Goal: Information Seeking & Learning: Learn about a topic

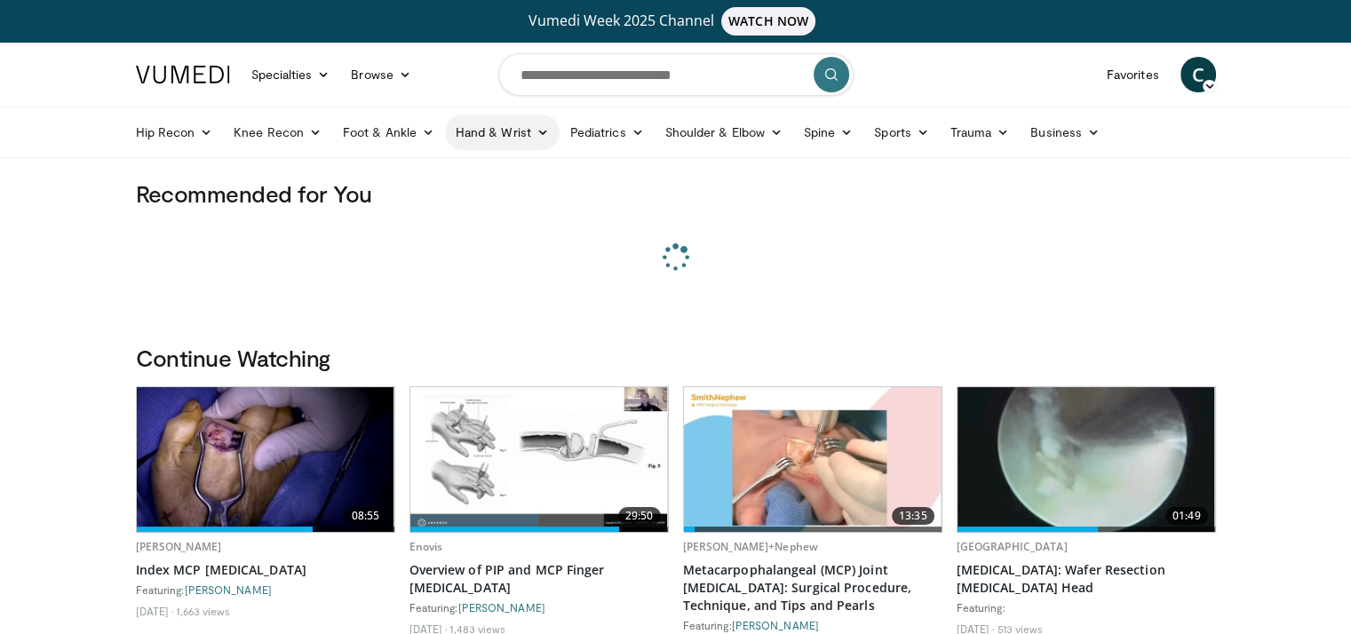
click at [544, 141] on link "Hand & Wrist" at bounding box center [502, 133] width 115 height 36
click at [479, 197] on link "Wrist" at bounding box center [551, 202] width 211 height 28
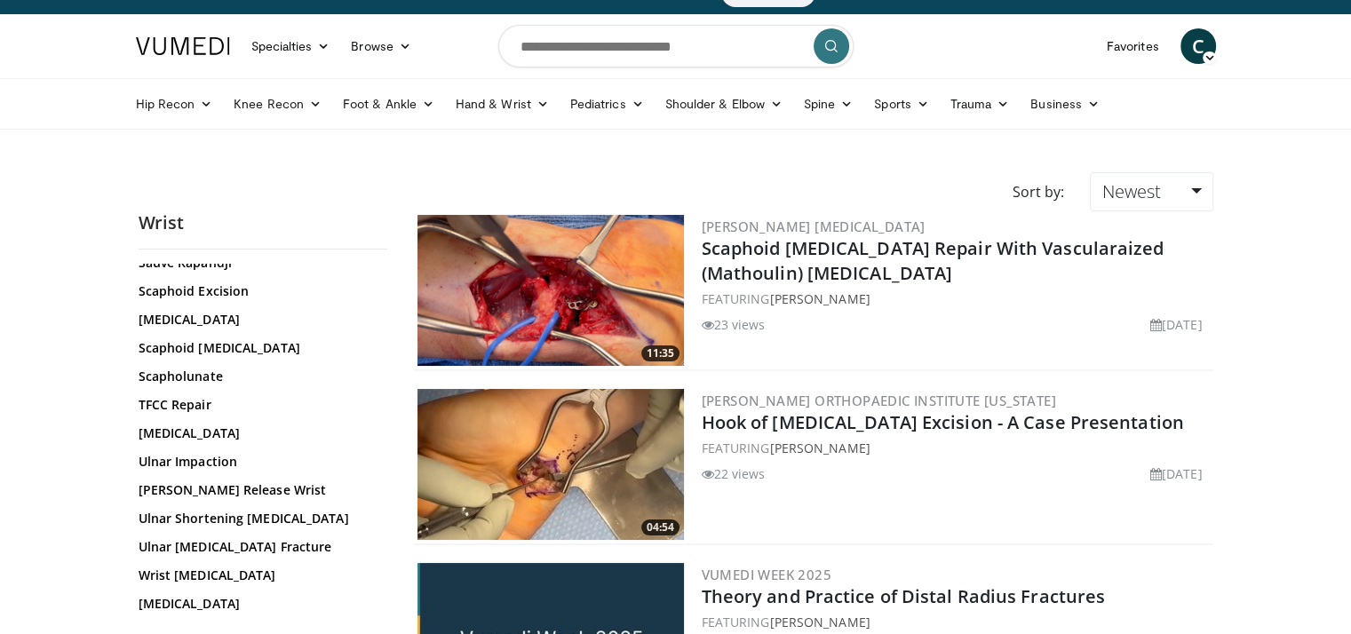
scroll to position [1086, 0]
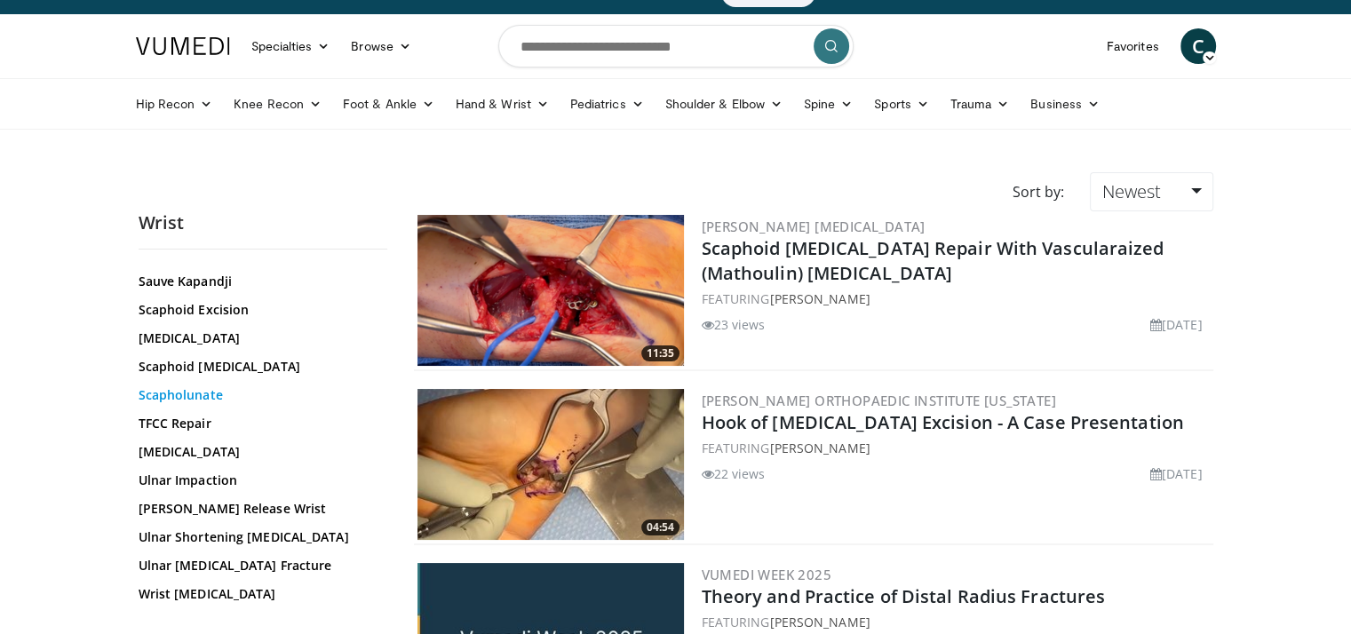
click at [178, 386] on link "Scapholunate" at bounding box center [259, 395] width 240 height 18
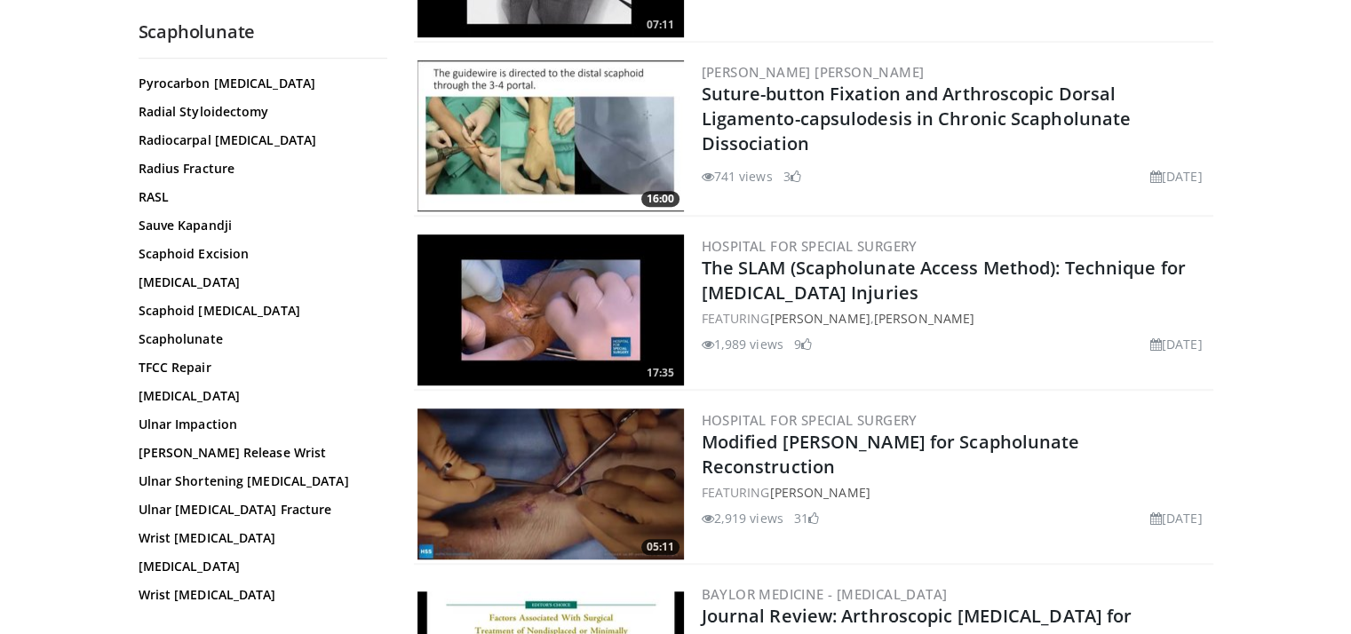
scroll to position [1187, 0]
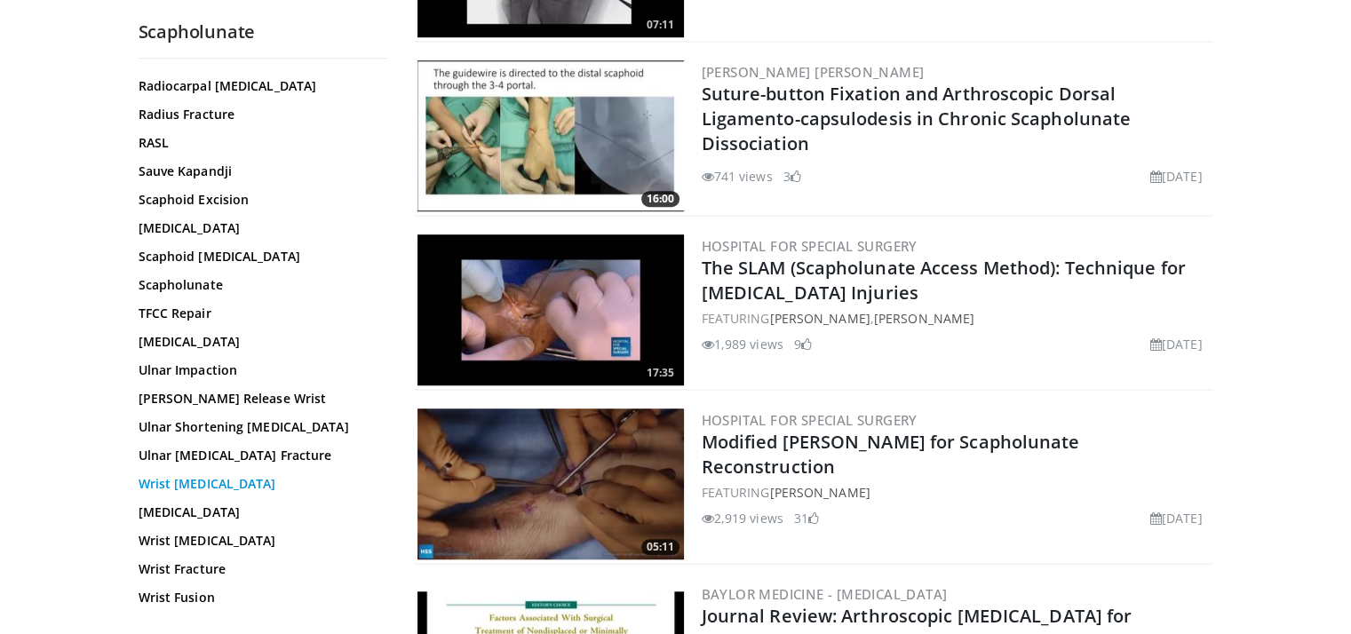
click at [187, 475] on link "Wrist Arthroplasty" at bounding box center [259, 484] width 240 height 18
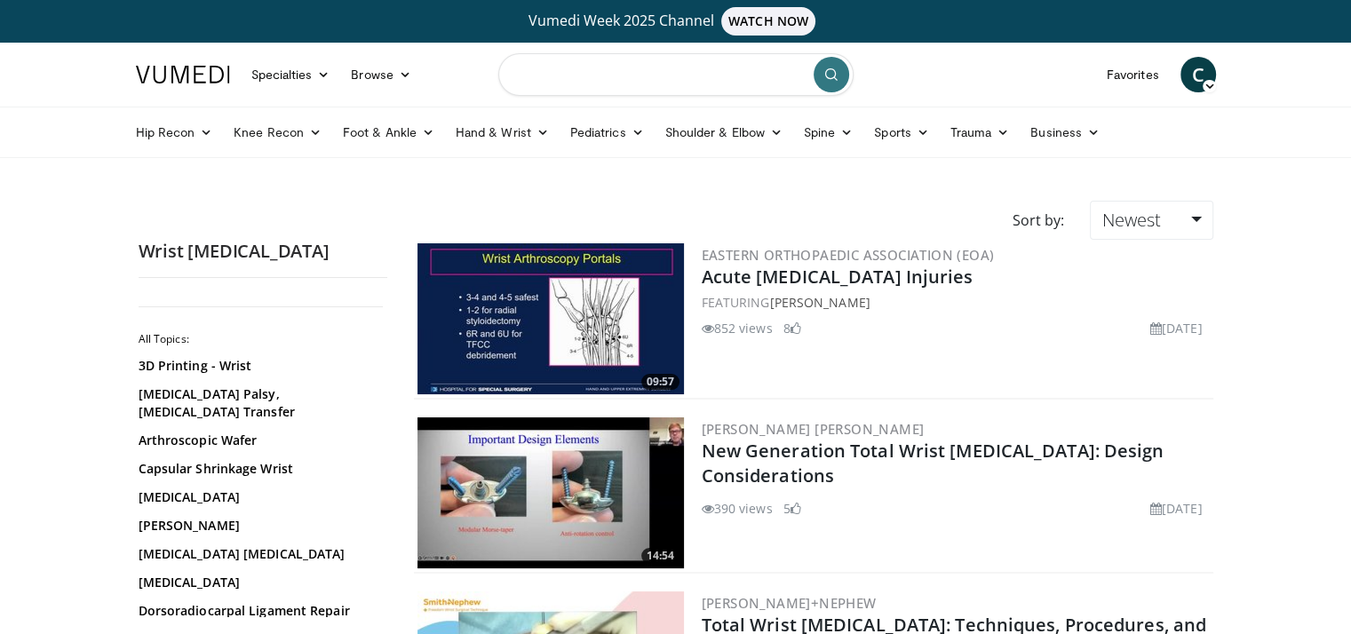
click at [614, 75] on input "Search topics, interventions" at bounding box center [675, 74] width 355 height 43
type input "*******"
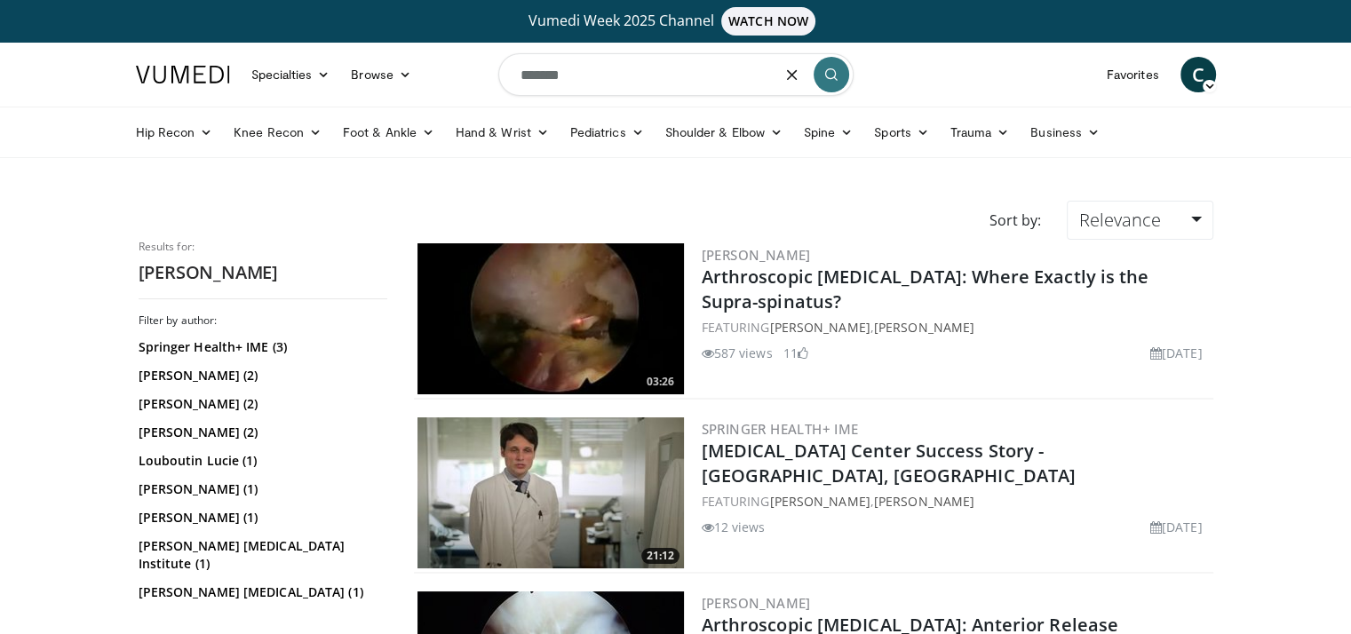
drag, startPoint x: 575, startPoint y: 74, endPoint x: 393, endPoint y: 106, distance: 184.8
click at [393, 106] on nav "Specialties Adult & Family Medicine Allergy, [MEDICAL_DATA], Immunology Anesthe…" at bounding box center [675, 75] width 1101 height 64
type input "*********"
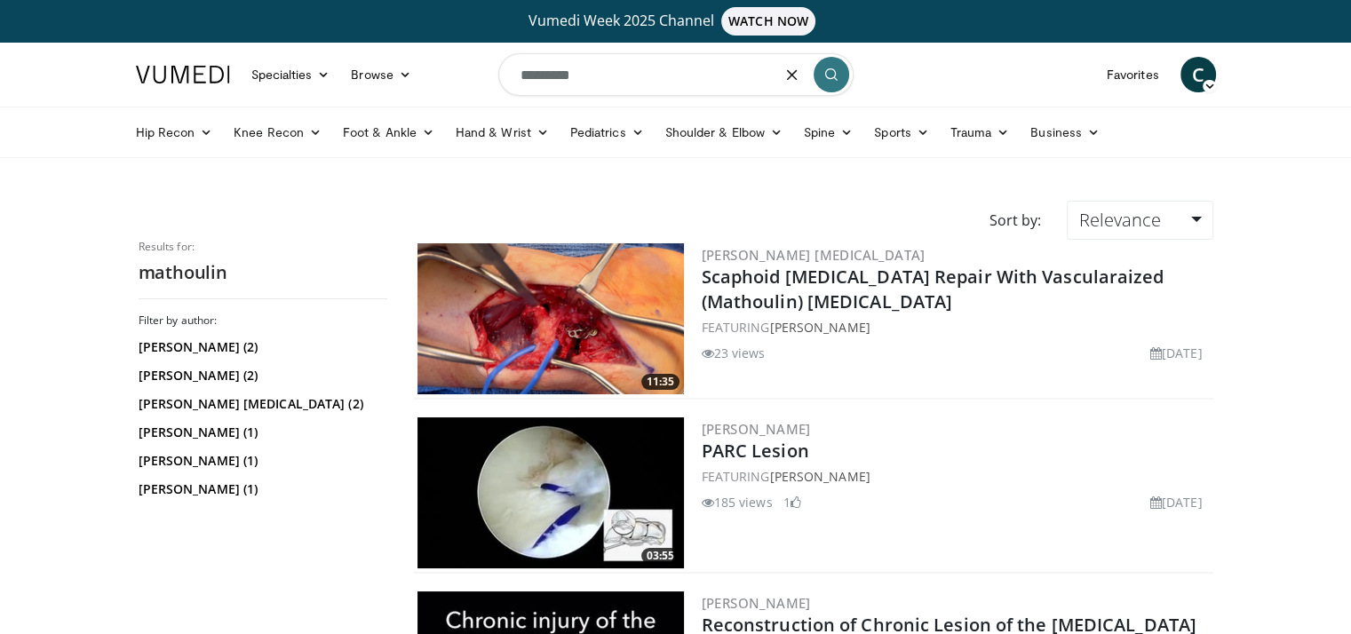
drag, startPoint x: 619, startPoint y: 70, endPoint x: 455, endPoint y: 71, distance: 164.3
click at [455, 71] on nav "Specialties Adult & Family Medicine Allergy, Asthma, Immunology Anesthesiology …" at bounding box center [675, 75] width 1101 height 64
type input "**********"
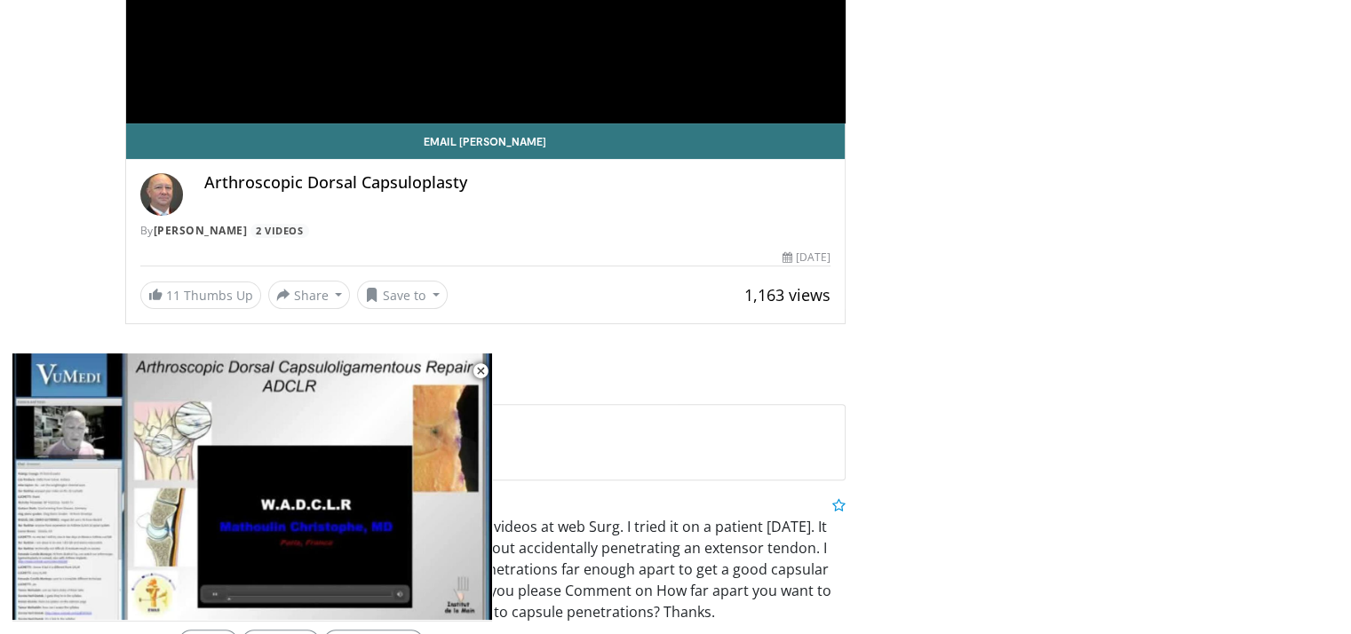
scroll to position [518, 0]
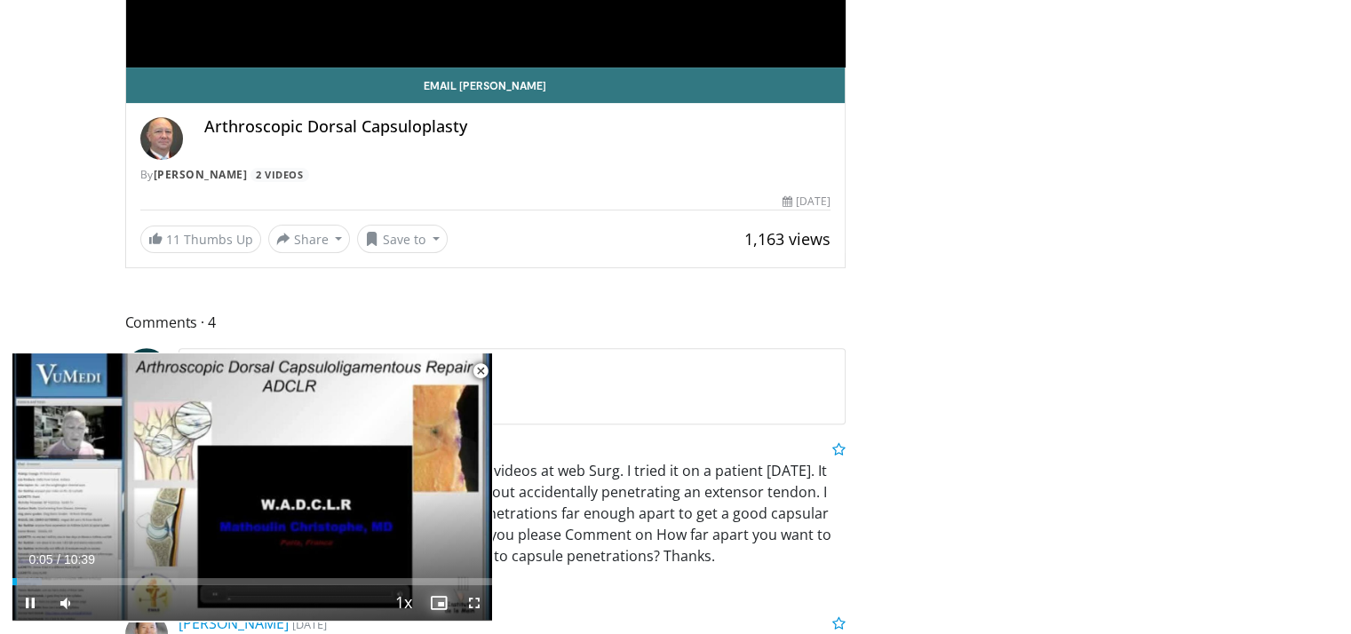
click at [439, 599] on span "Video Player" at bounding box center [439, 603] width 36 height 36
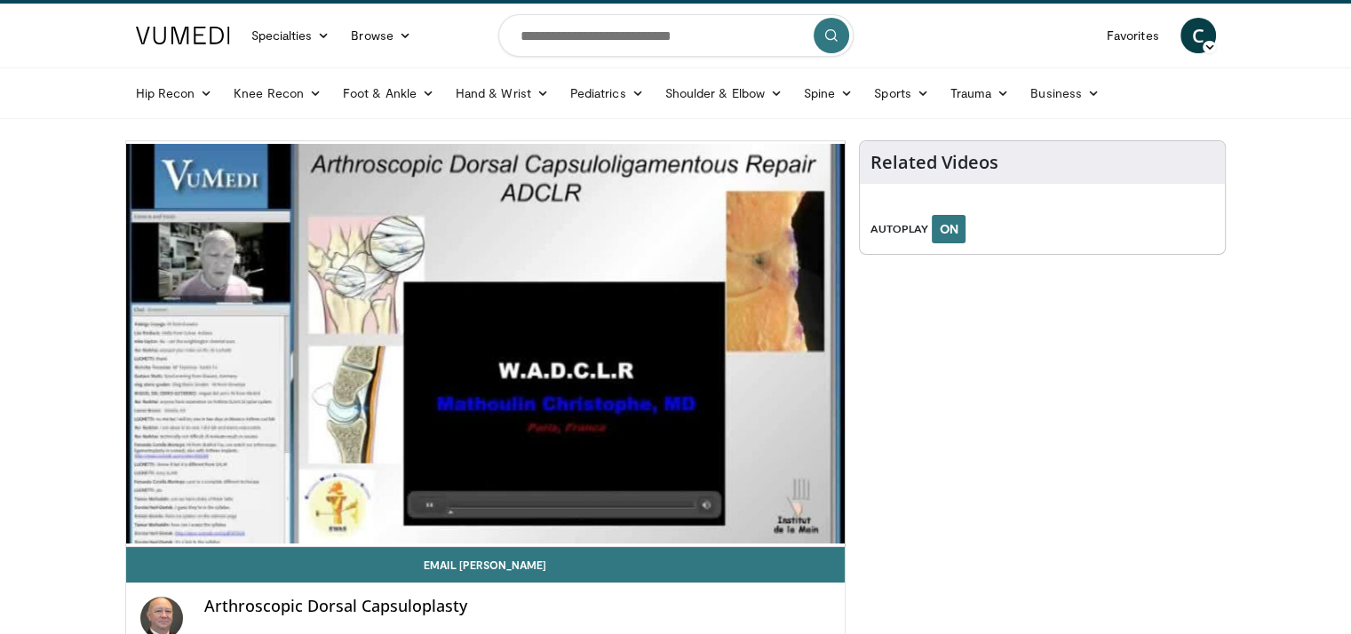
scroll to position [64, 0]
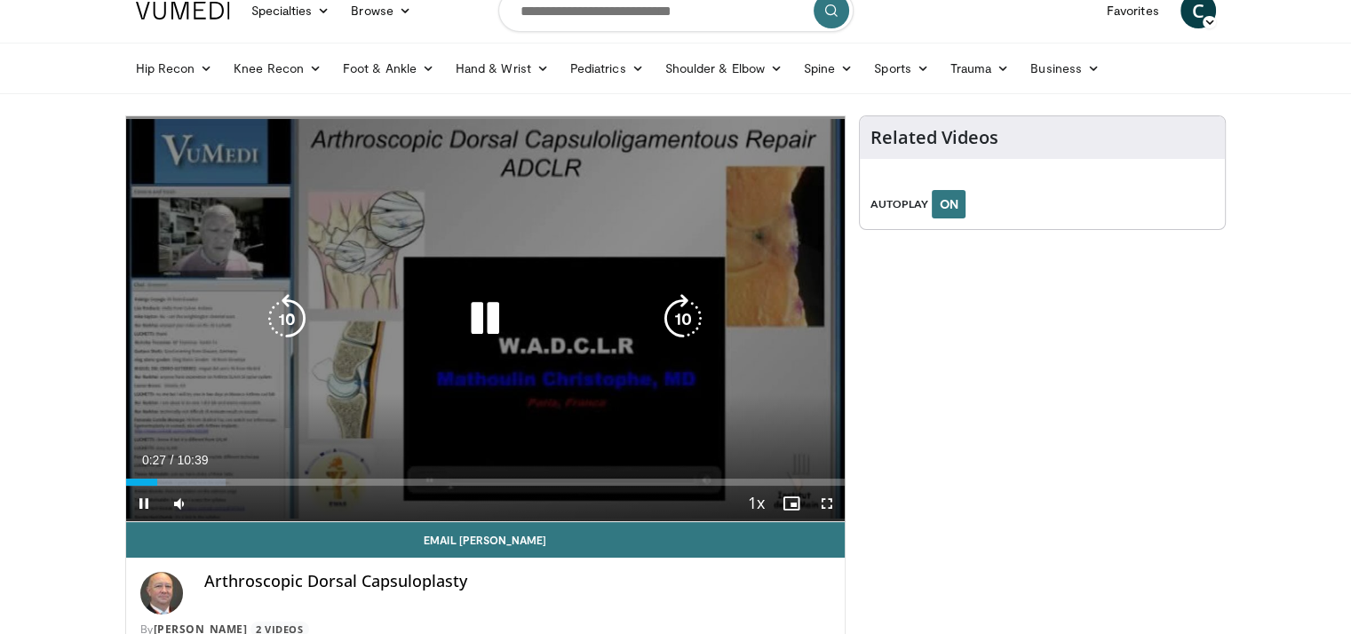
click at [668, 326] on icon "Video Player" at bounding box center [683, 319] width 50 height 50
click at [682, 322] on icon "Video Player" at bounding box center [683, 319] width 50 height 50
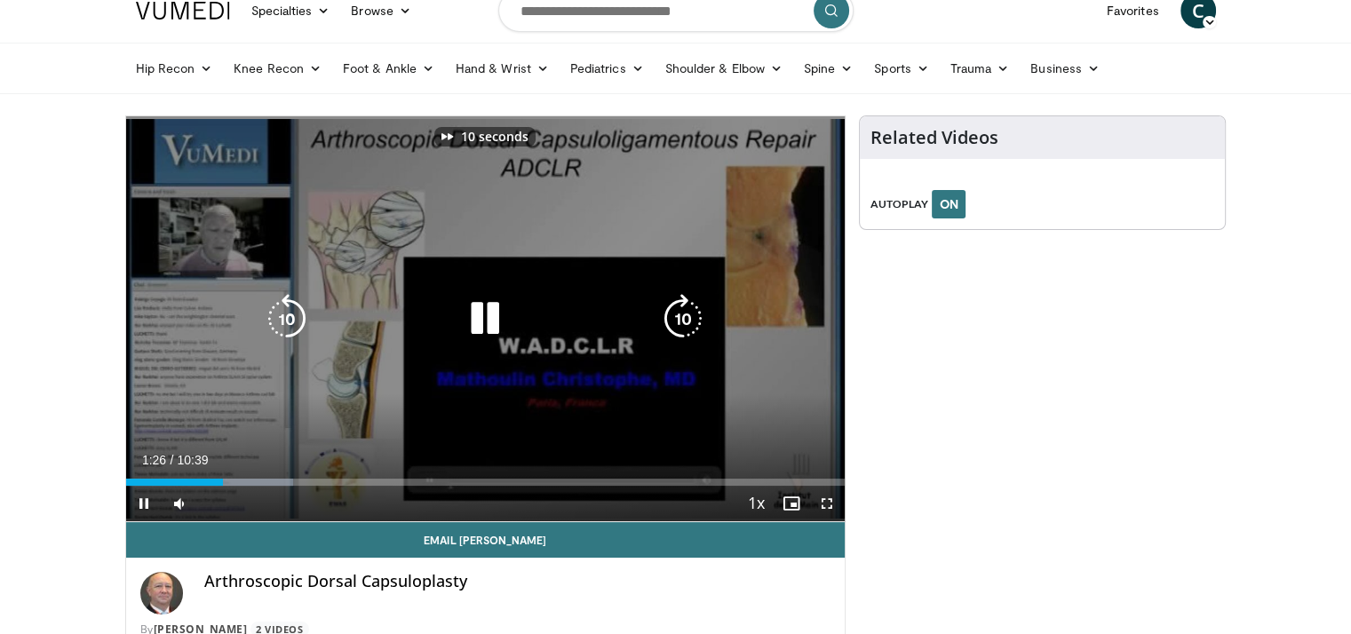
click at [682, 322] on icon "Video Player" at bounding box center [683, 319] width 50 height 50
click at [619, 262] on div "10 seconds Tap to unmute" at bounding box center [485, 318] width 719 height 405
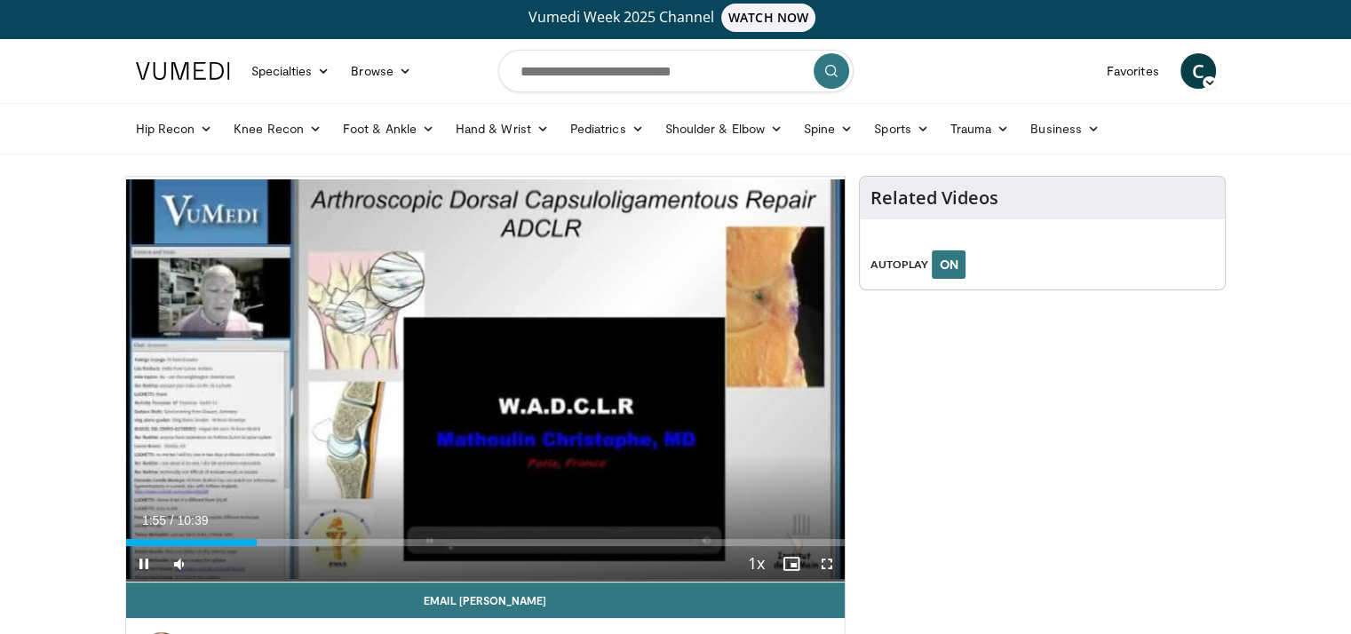
scroll to position [3, 0]
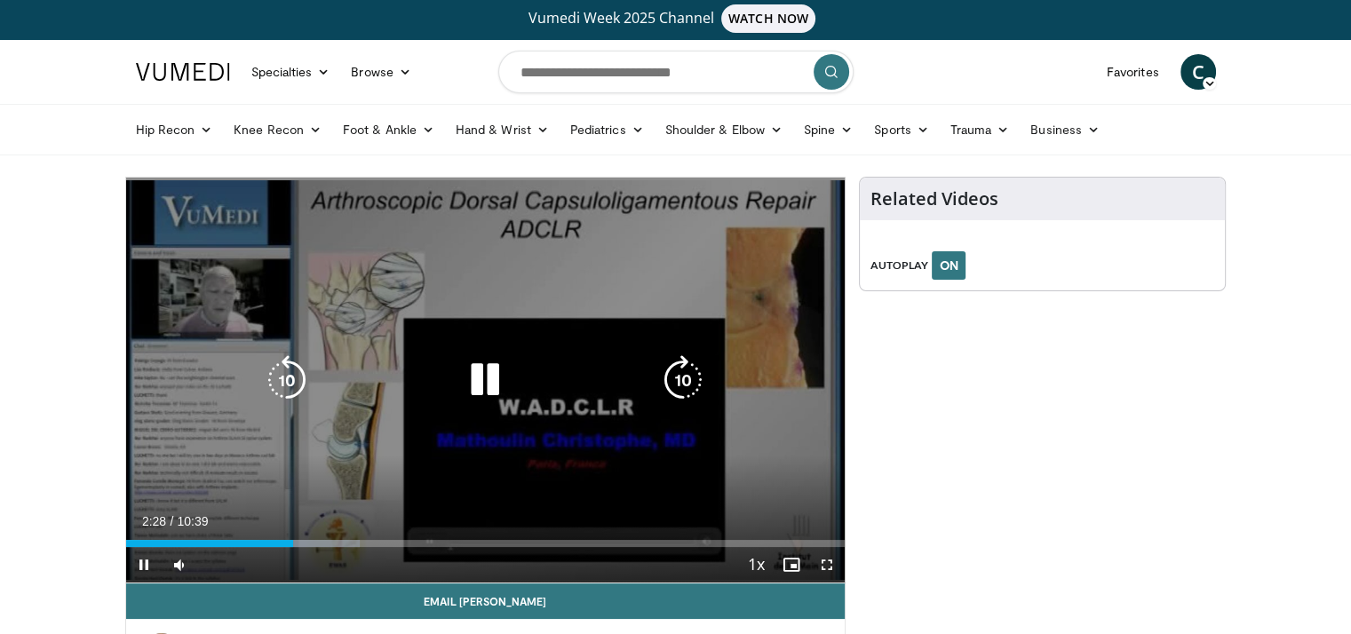
click at [668, 370] on icon "Video Player" at bounding box center [683, 380] width 50 height 50
click at [687, 379] on icon "Video Player" at bounding box center [683, 380] width 50 height 50
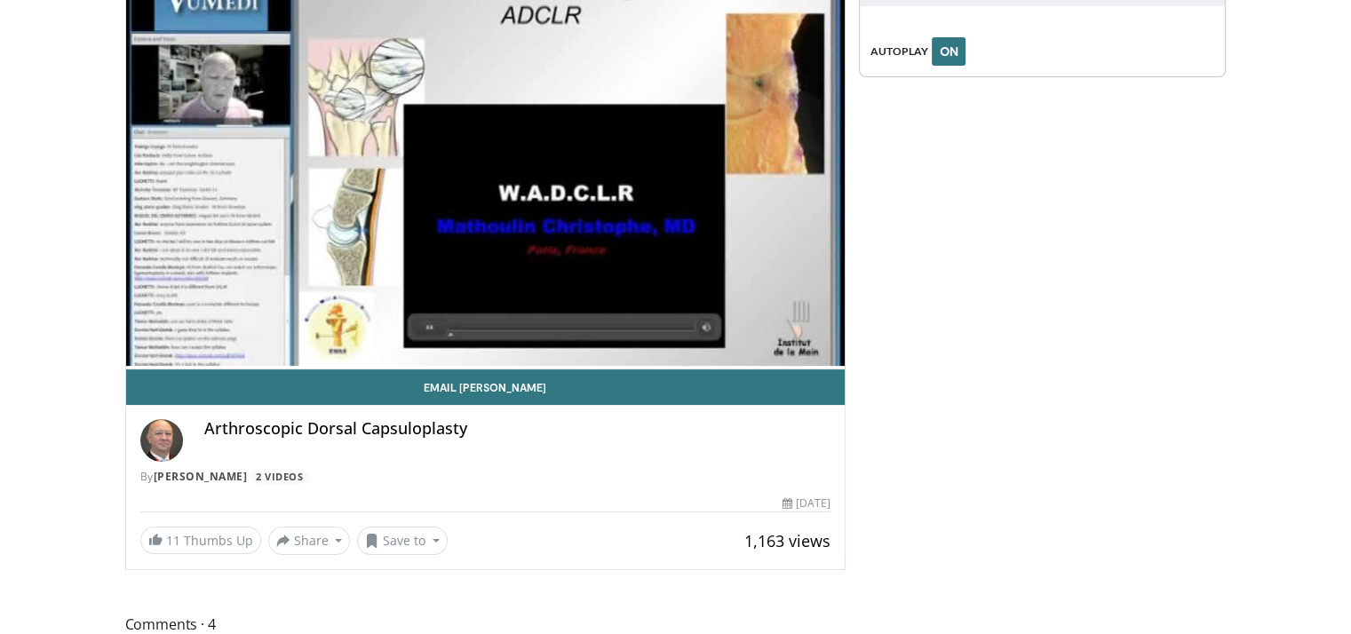
scroll to position [0, 0]
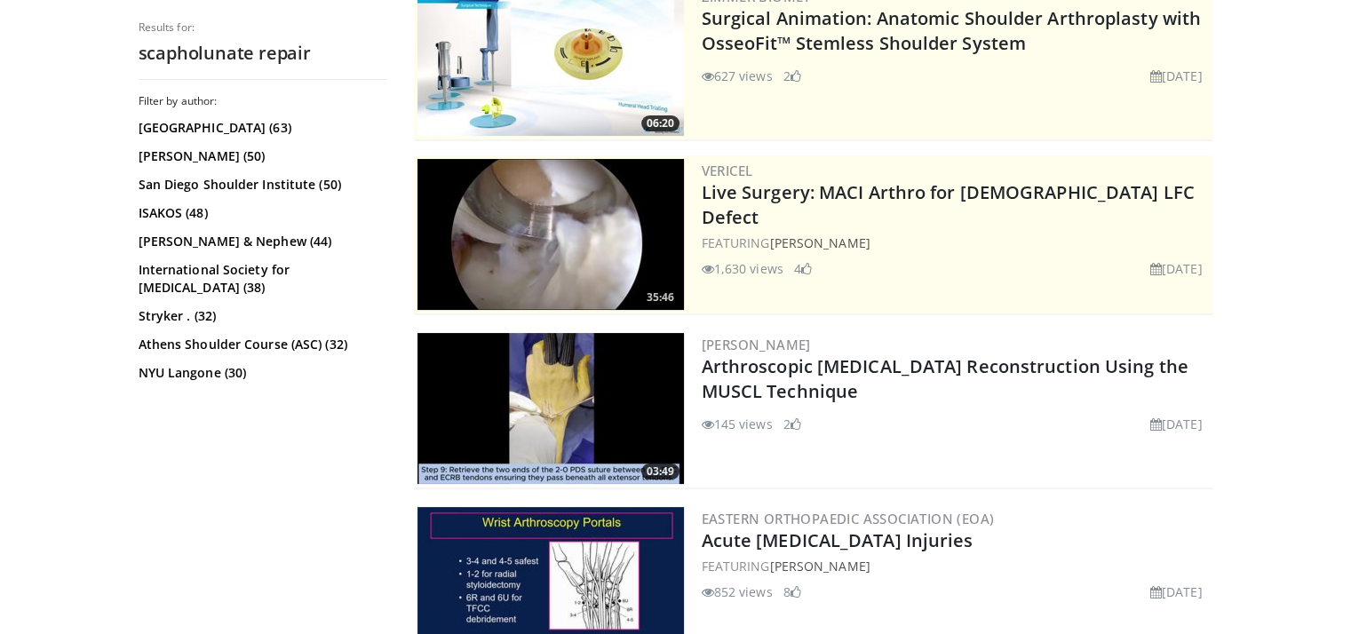
scroll to position [276, 0]
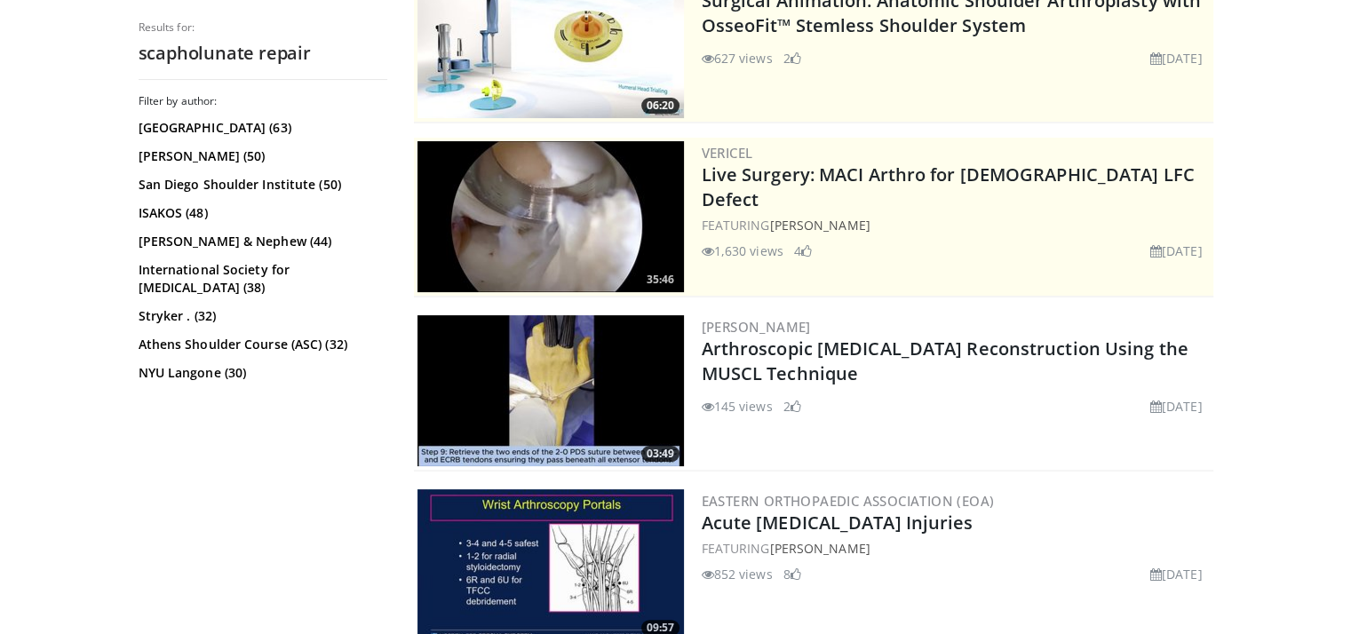
click at [574, 354] on img at bounding box center [550, 390] width 266 height 151
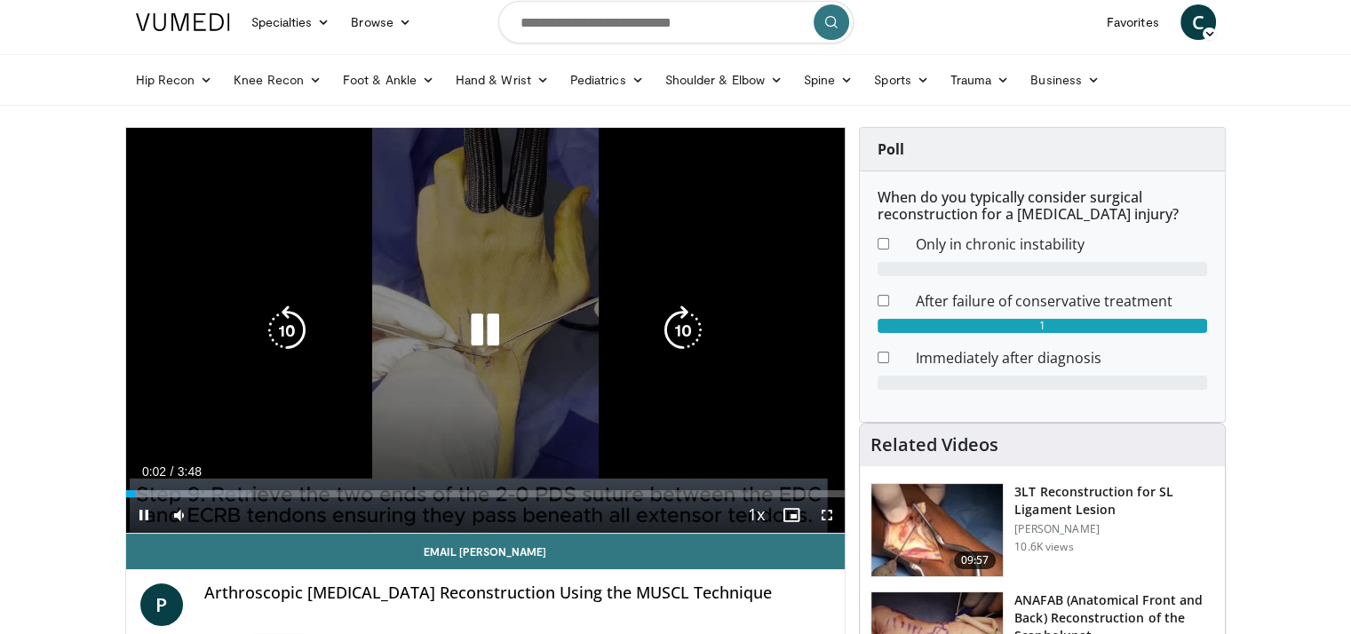
scroll to position [53, 0]
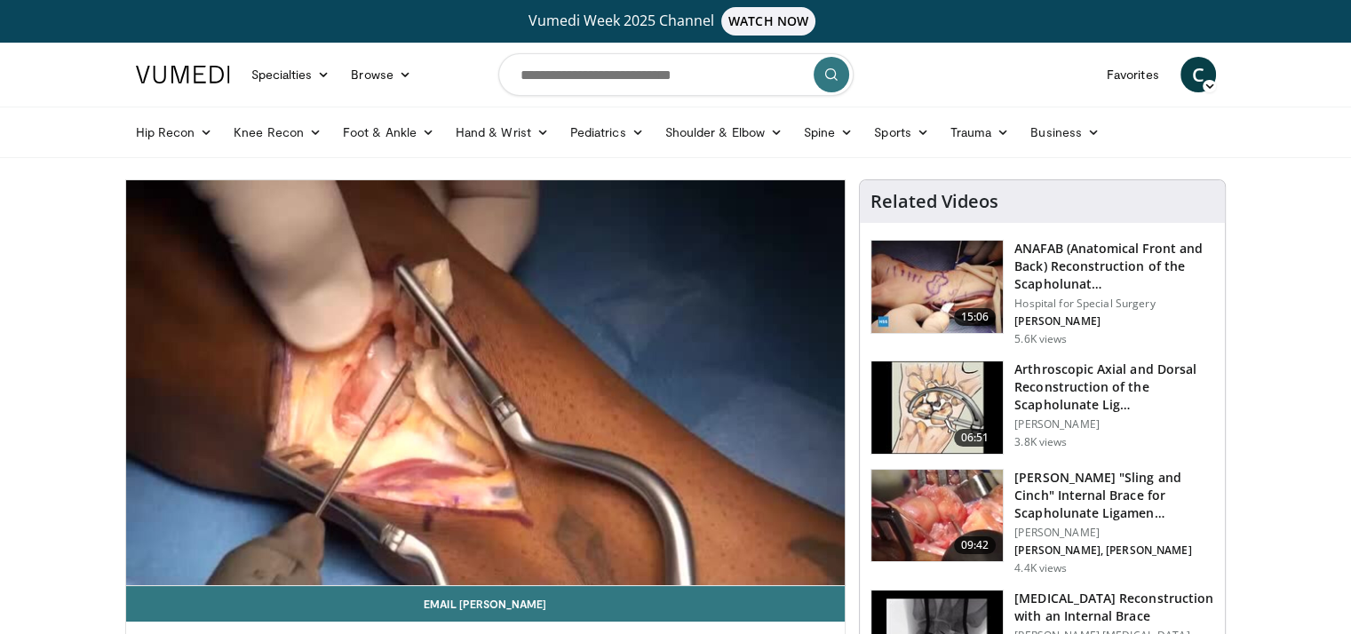
click at [298, 330] on div "10 seconds Tap to unmute" at bounding box center [485, 382] width 719 height 405
